Goal: Information Seeking & Learning: Learn about a topic

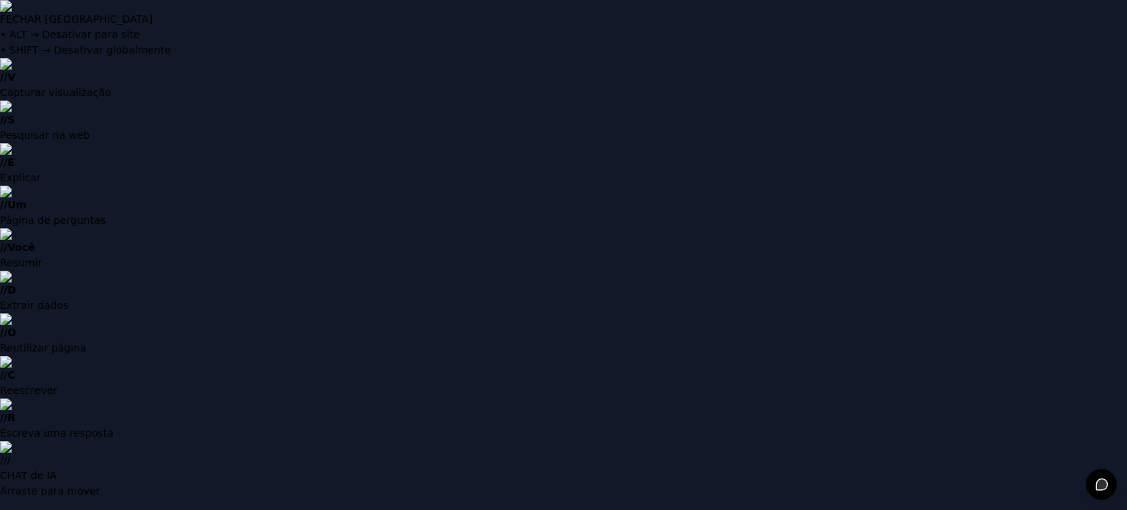
type input "**********"
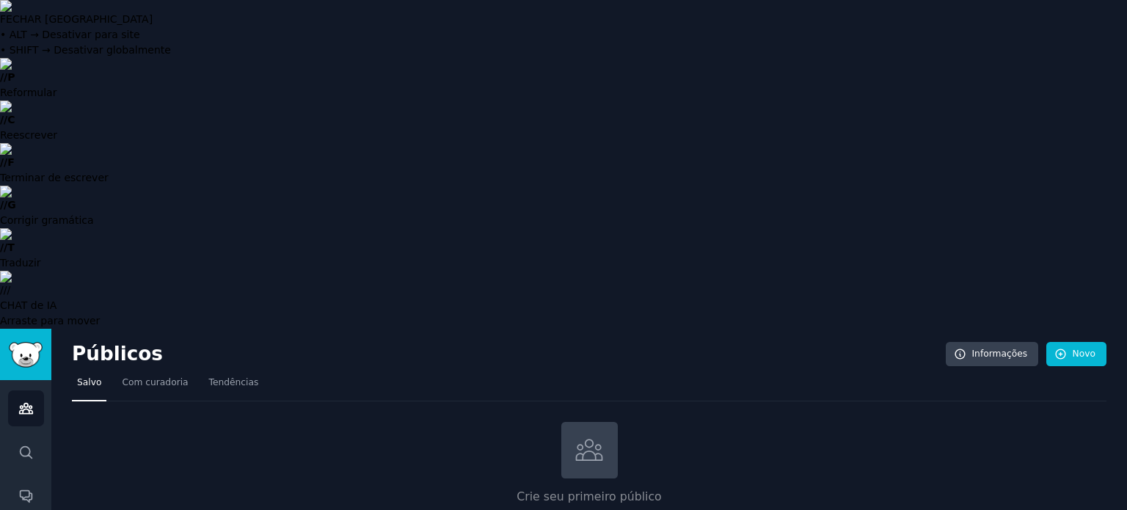
type input "profissionais de marketing"
